Goal: Task Accomplishment & Management: Use online tool/utility

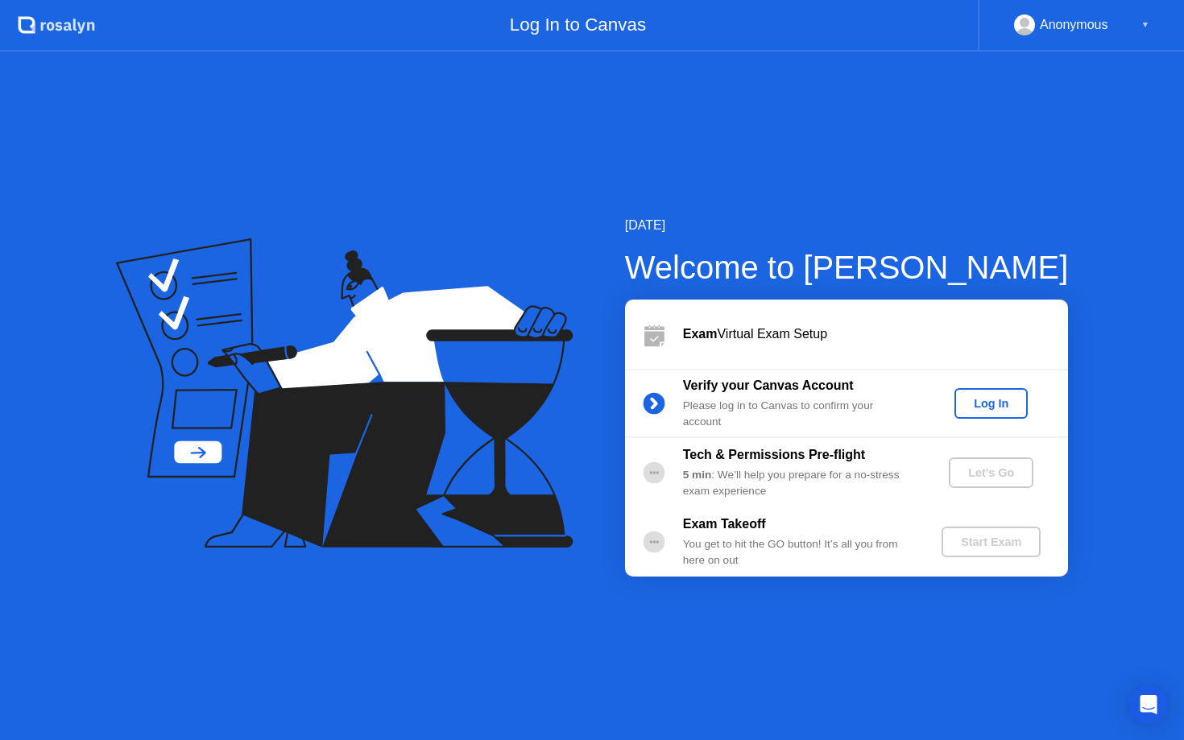
click at [991, 408] on div "Log In" at bounding box center [991, 403] width 60 height 13
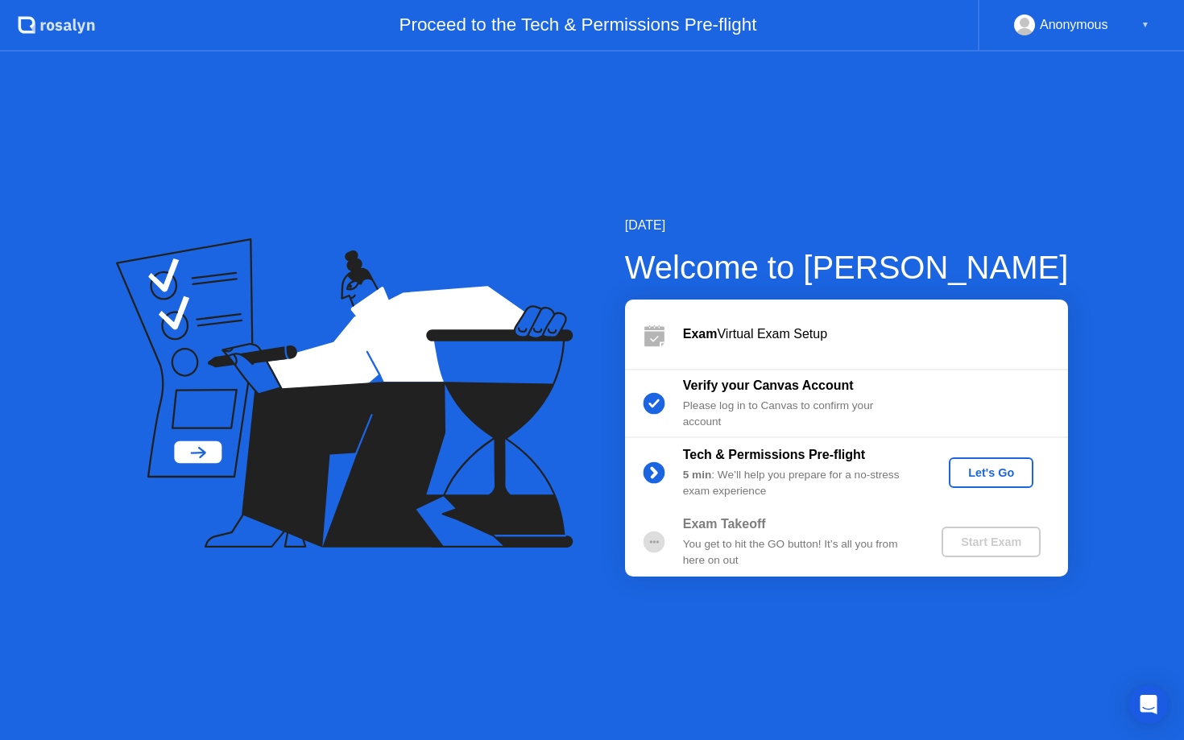
click at [978, 479] on div "Let's Go" at bounding box center [991, 472] width 72 height 13
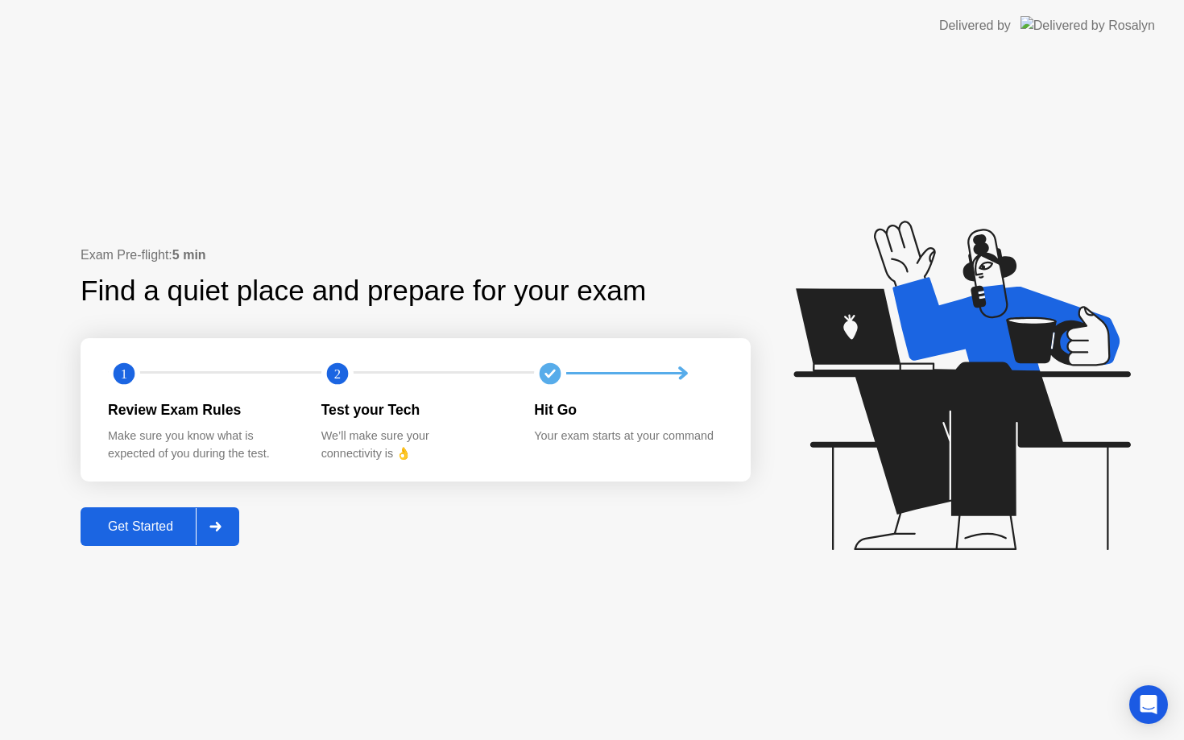
click at [166, 524] on div "Get Started" at bounding box center [140, 527] width 110 height 15
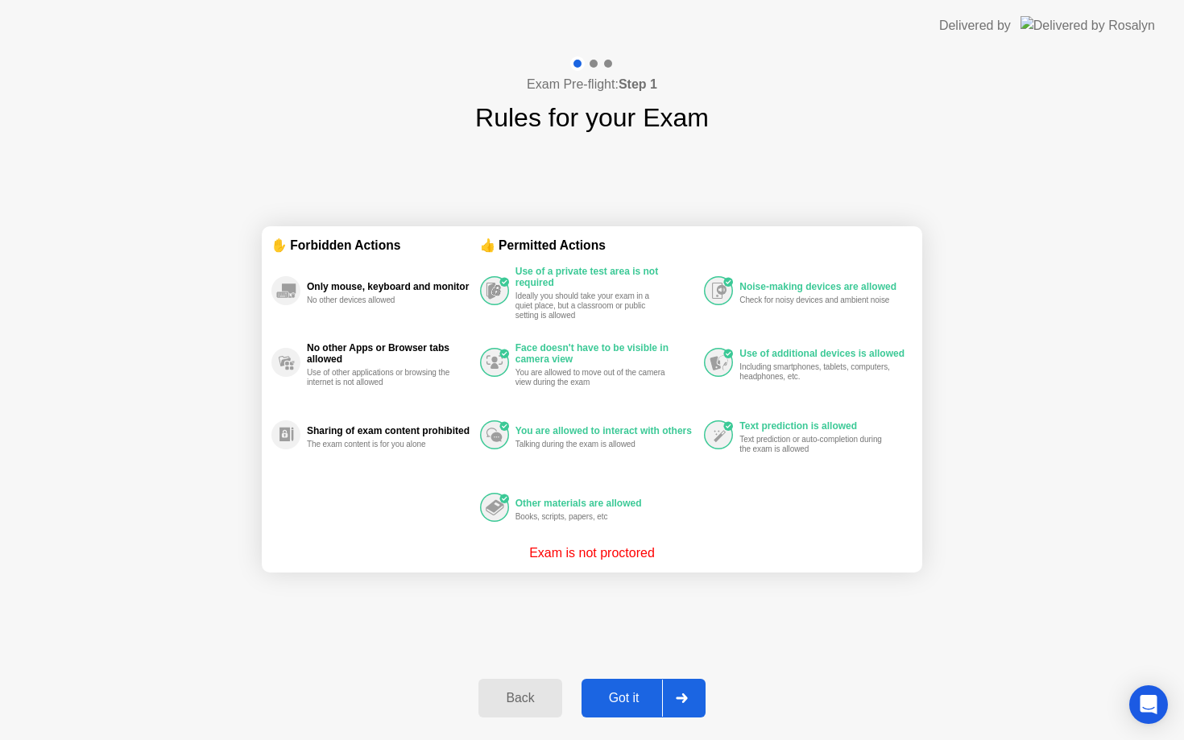
click at [629, 702] on div "Got it" at bounding box center [624, 698] width 76 height 15
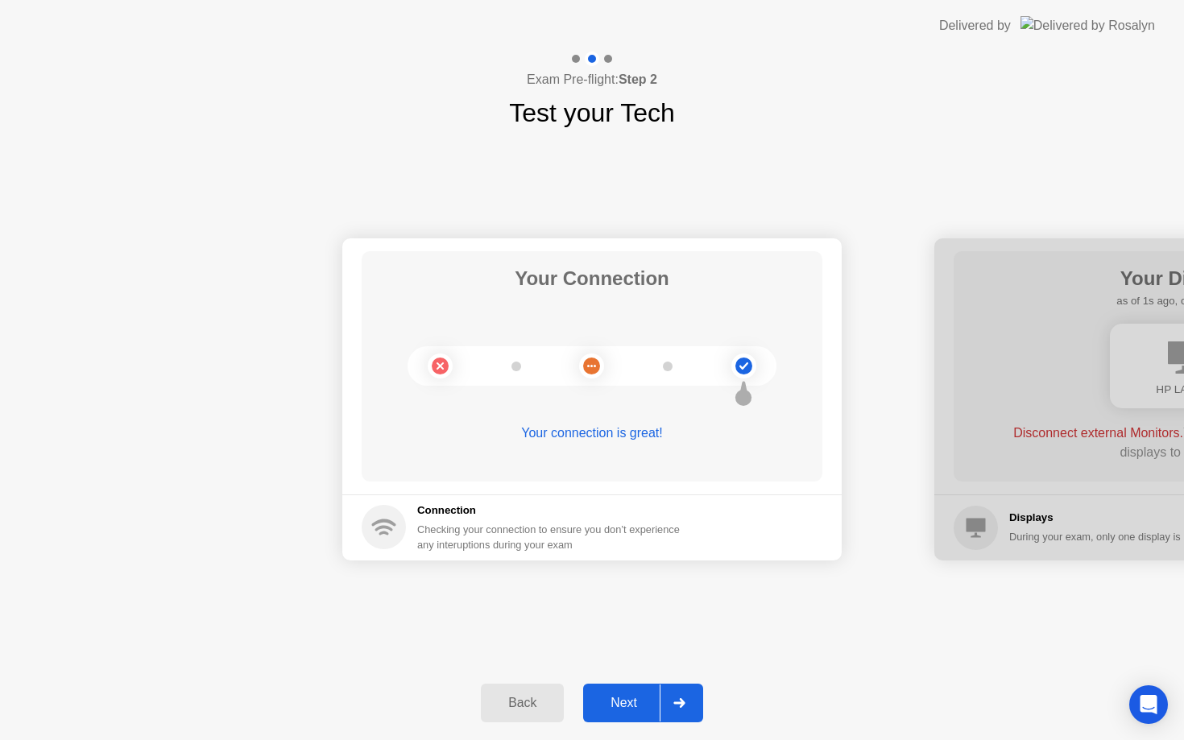
click at [643, 706] on div "Next" at bounding box center [624, 703] width 72 height 15
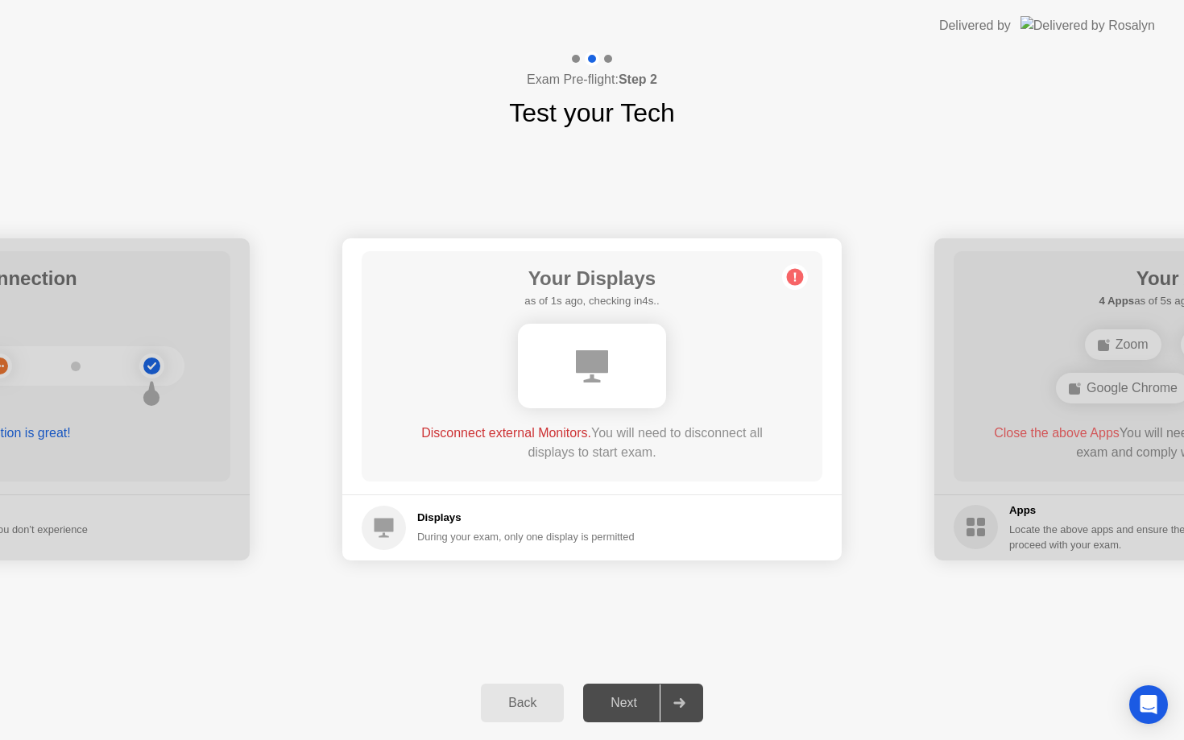
click at [667, 629] on div "Your Connection Your connection is great! Connection Checking your connection t…" at bounding box center [592, 399] width 1184 height 534
click at [674, 698] on icon at bounding box center [679, 703] width 12 height 10
click at [540, 603] on div "Your Connection Your connection is great! Connection Checking your connection t…" at bounding box center [592, 399] width 1184 height 534
click at [557, 655] on div "Your Connection Your connection is great! Connection Checking your connection t…" at bounding box center [592, 399] width 1184 height 534
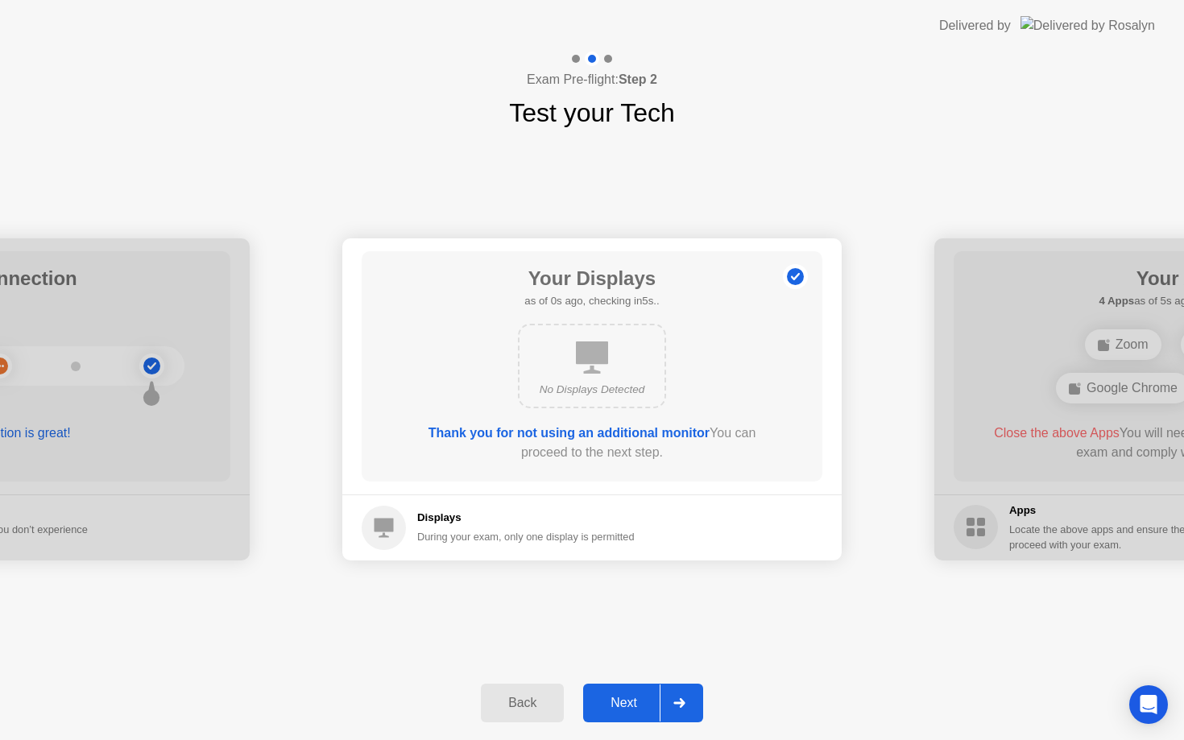
click at [658, 705] on div "Next" at bounding box center [624, 703] width 72 height 15
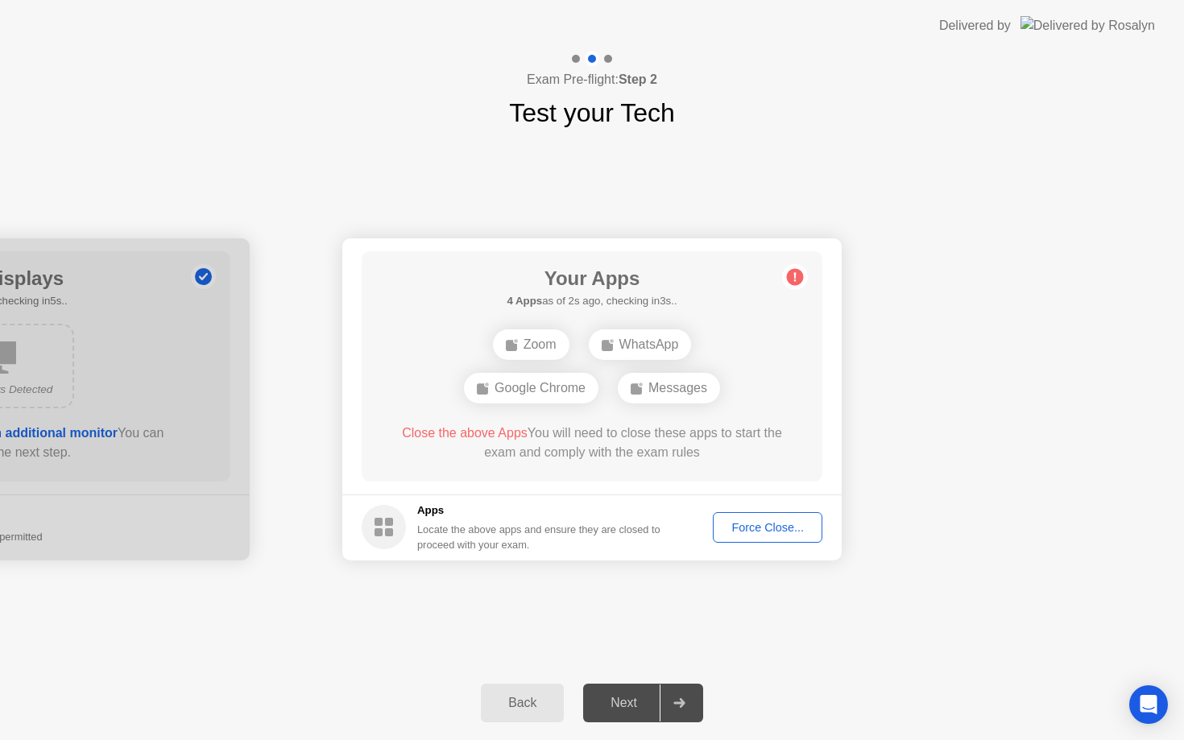
click at [812, 536] on button "Force Close..." at bounding box center [768, 527] width 110 height 31
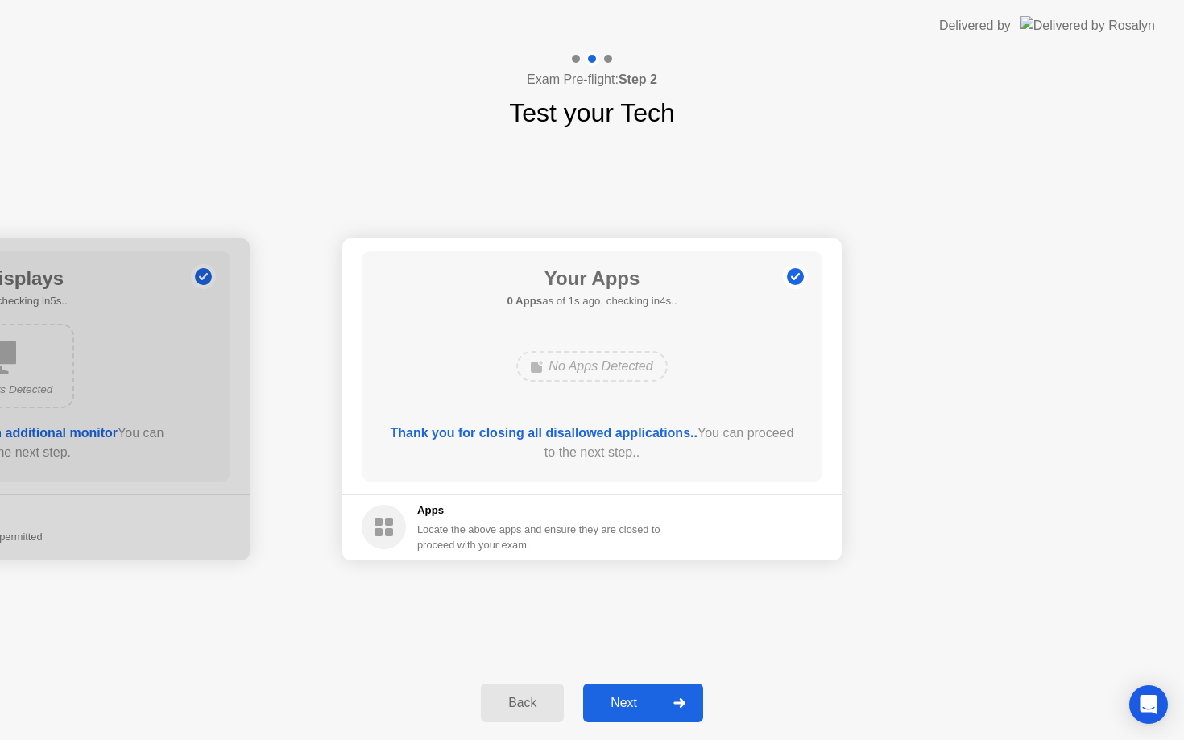
click at [644, 700] on div "Next" at bounding box center [624, 703] width 72 height 15
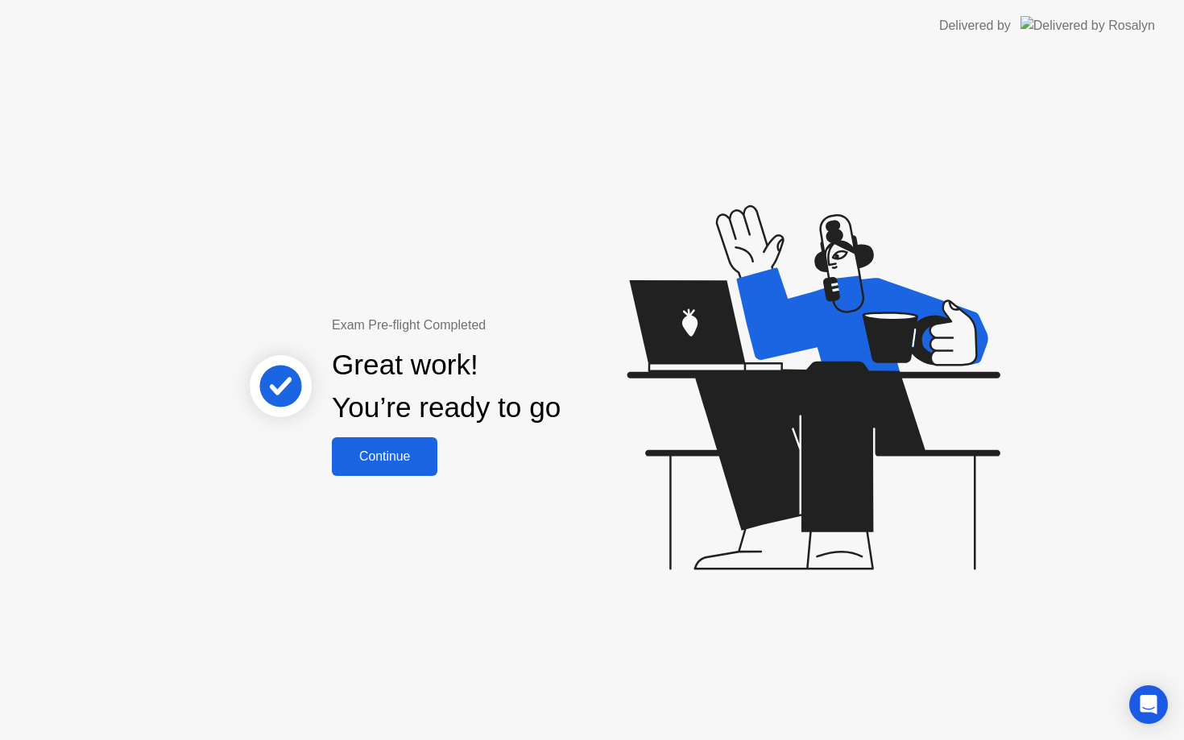
click at [391, 459] on div "Continue" at bounding box center [385, 457] width 96 height 15
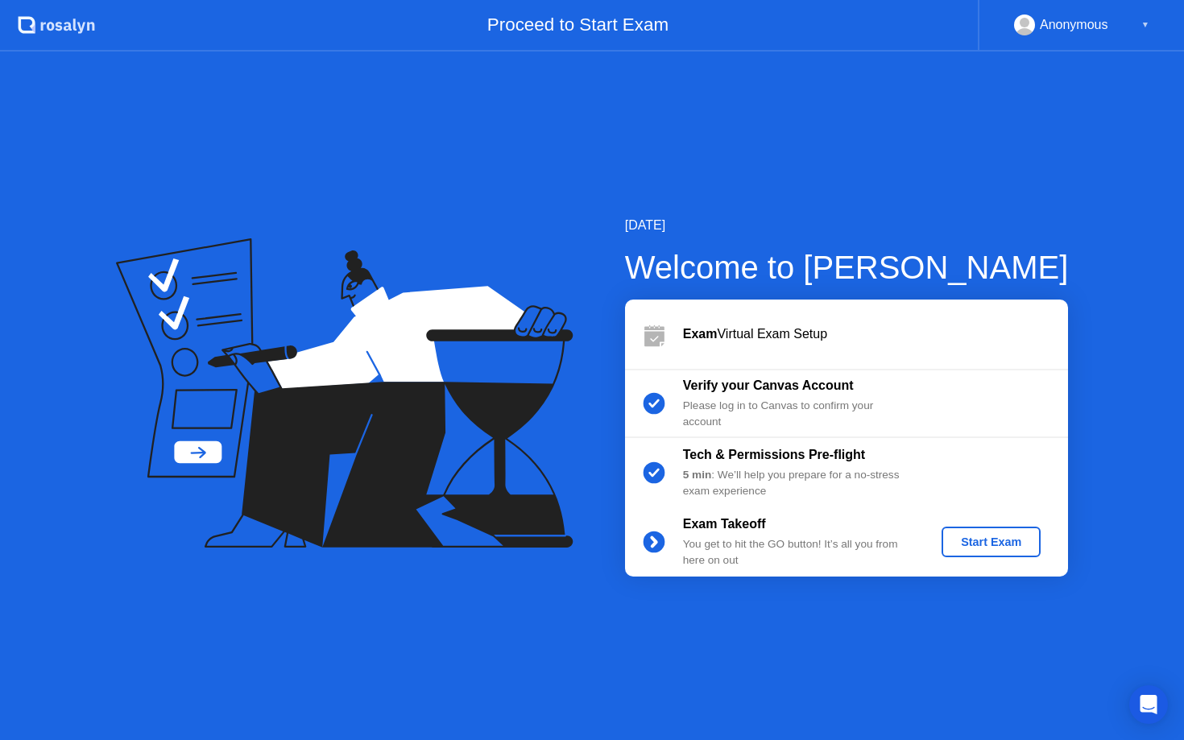
click at [976, 546] on div "Start Exam" at bounding box center [991, 542] width 86 height 13
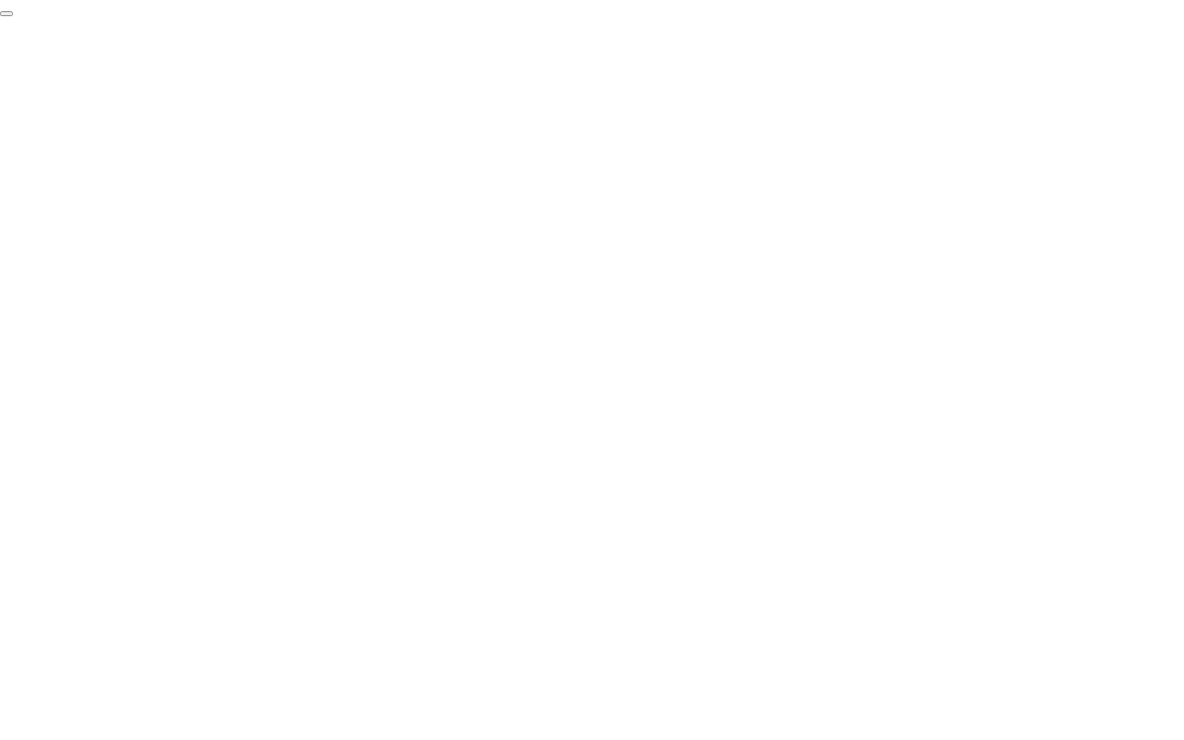
click div "End Proctoring Session"
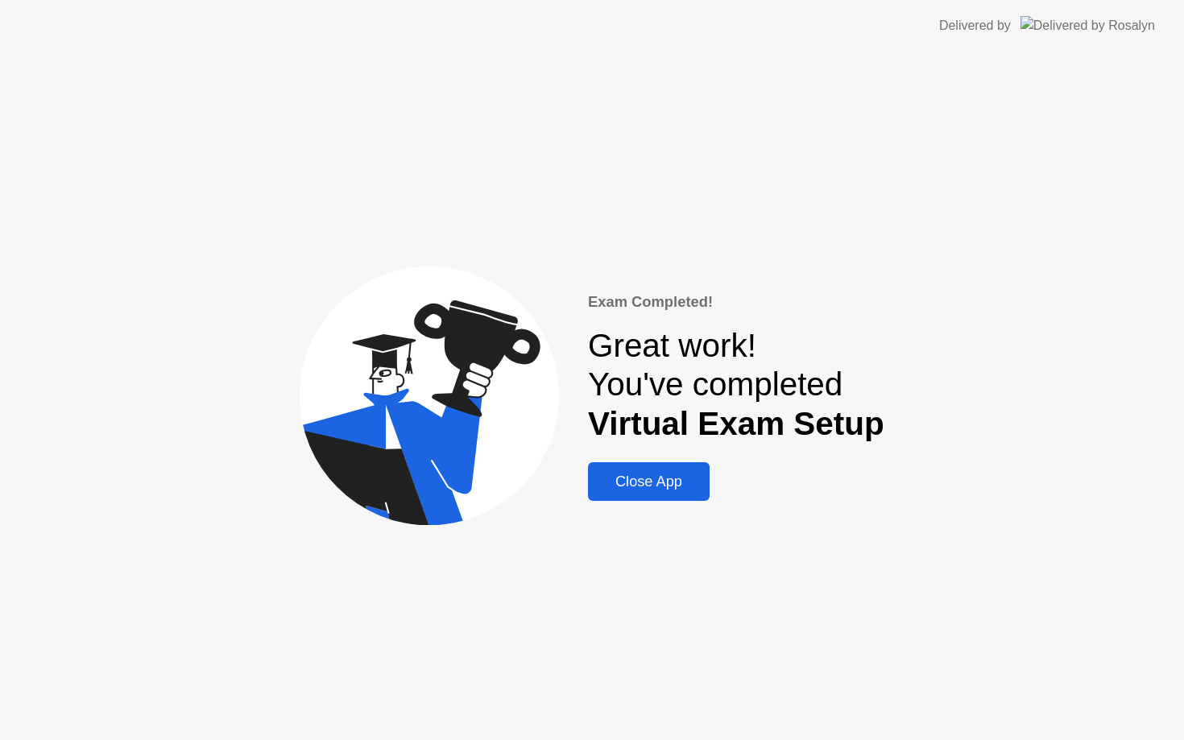
click at [682, 481] on div "Close App" at bounding box center [649, 482] width 112 height 17
